Goal: Navigation & Orientation: Find specific page/section

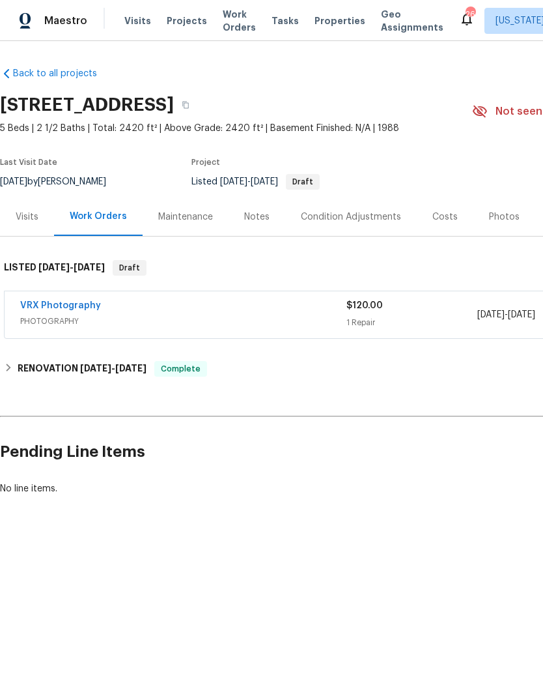
click at [76, 304] on link "VRX Photography" at bounding box center [60, 305] width 81 height 9
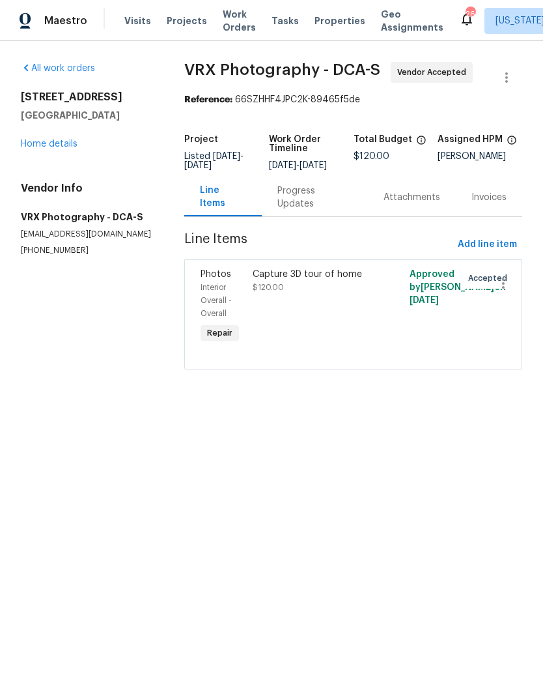
click at [323, 210] on div "Progress Updates" at bounding box center [315, 197] width 75 height 26
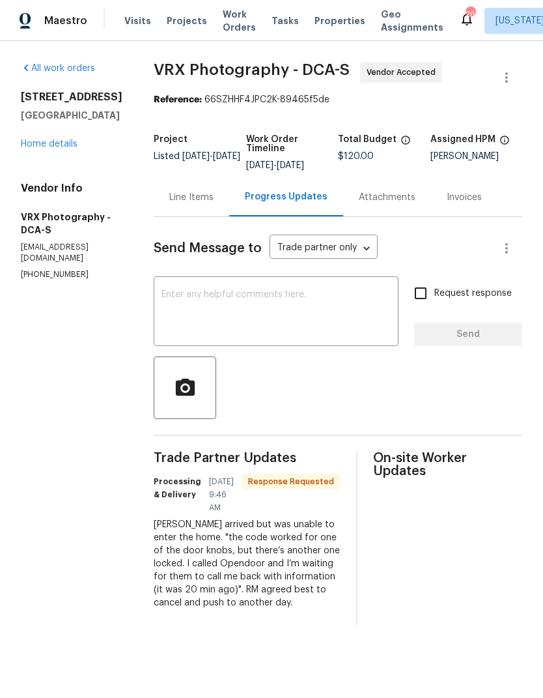
click at [210, 195] on div "Line Items" at bounding box center [191, 197] width 44 height 13
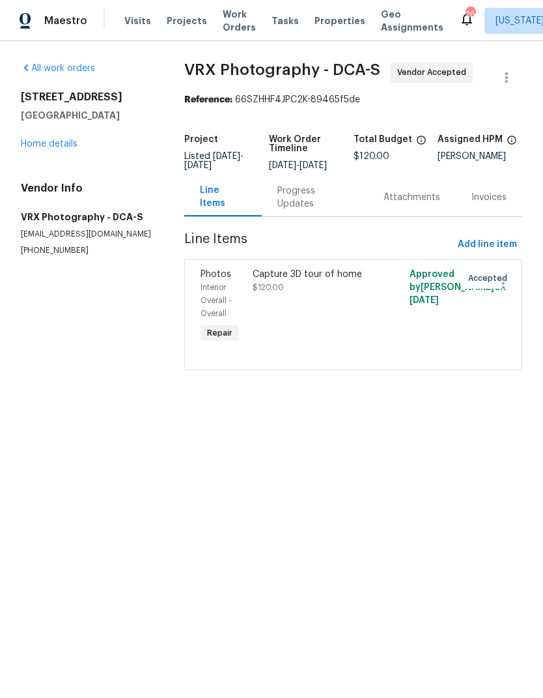
click at [76, 133] on div "[STREET_ADDRESS] Home details" at bounding box center [87, 121] width 132 height 60
click at [69, 148] on link "Home details" at bounding box center [49, 143] width 57 height 9
